Goal: Find specific page/section: Find specific page/section

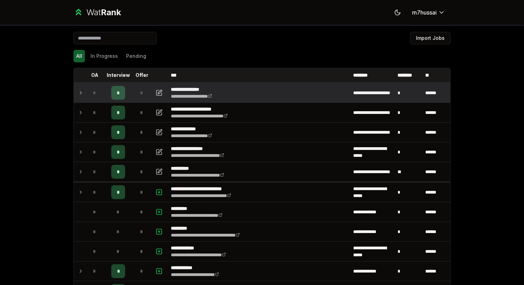
click at [87, 97] on td "*" at bounding box center [94, 92] width 19 height 19
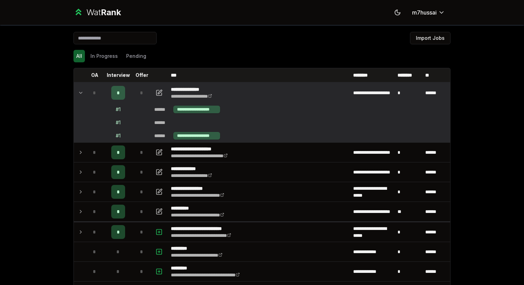
click at [87, 97] on td "*" at bounding box center [94, 92] width 19 height 19
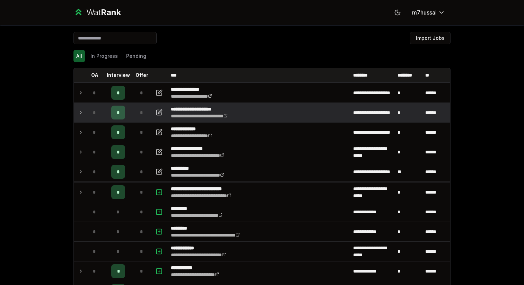
click at [87, 109] on td "*" at bounding box center [94, 112] width 19 height 19
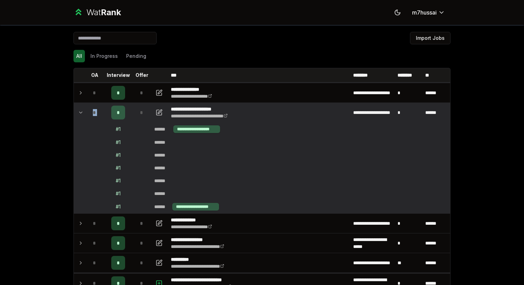
click at [87, 109] on td "*" at bounding box center [94, 112] width 19 height 19
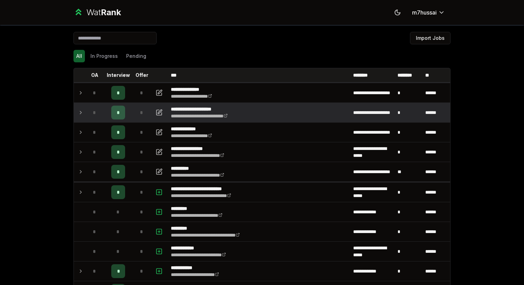
click at [87, 109] on td "*" at bounding box center [94, 112] width 19 height 19
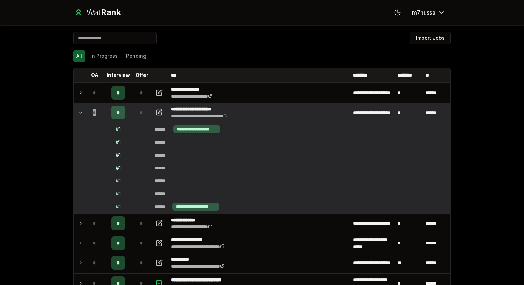
click at [87, 109] on td "*" at bounding box center [94, 112] width 19 height 19
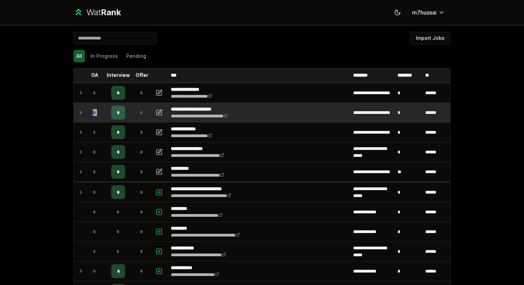
click at [87, 109] on td "*" at bounding box center [94, 112] width 19 height 19
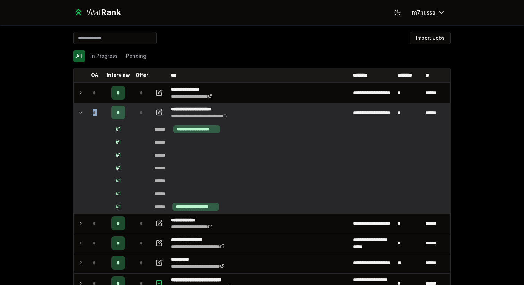
click at [87, 109] on td "*" at bounding box center [94, 112] width 19 height 19
